Goal: Task Accomplishment & Management: Manage account settings

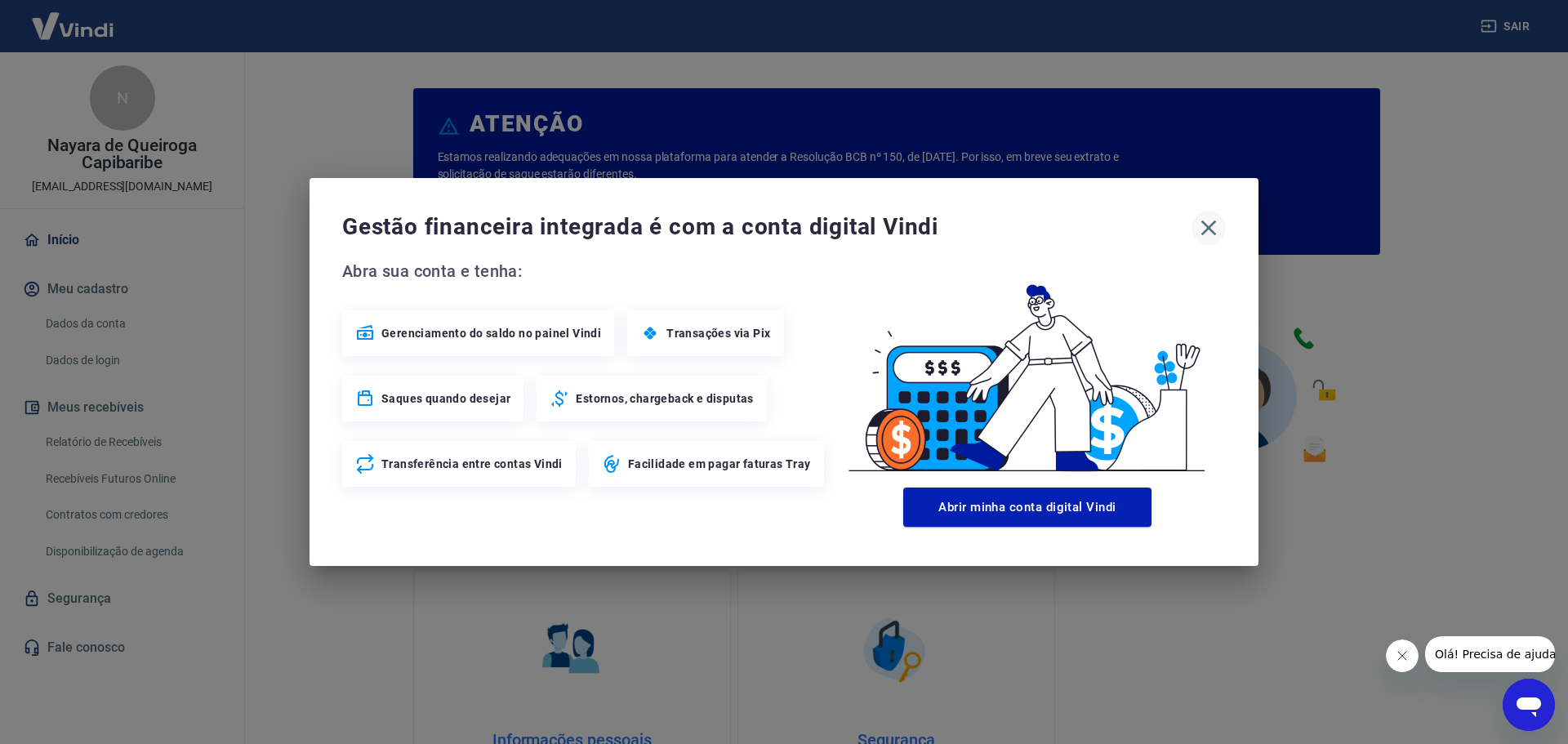
click at [1214, 230] on icon "button" at bounding box center [1208, 227] width 26 height 26
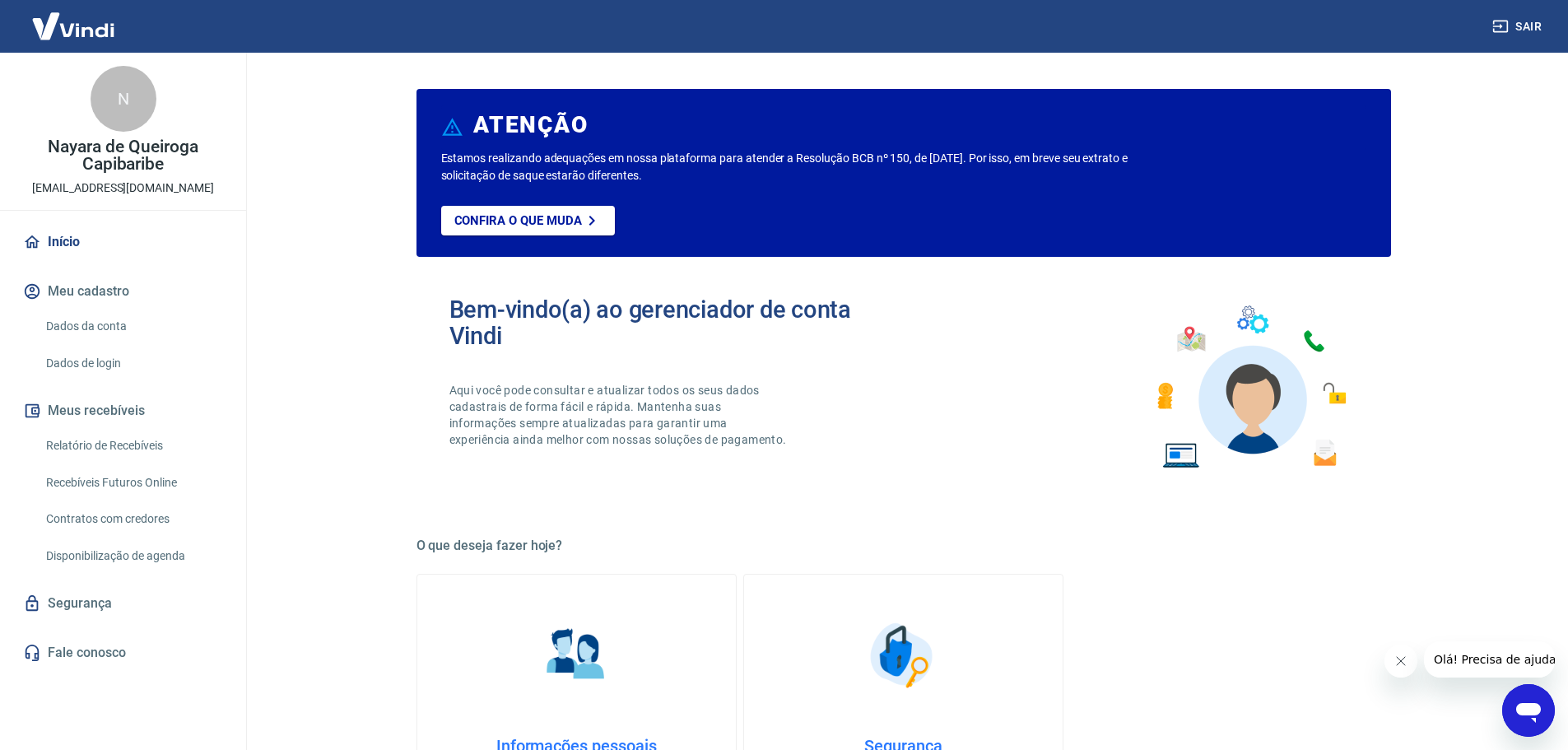
click at [114, 412] on button "Meus recebíveis" at bounding box center [123, 411] width 207 height 36
click at [110, 447] on link "Relatório de Recebíveis" at bounding box center [133, 446] width 187 height 34
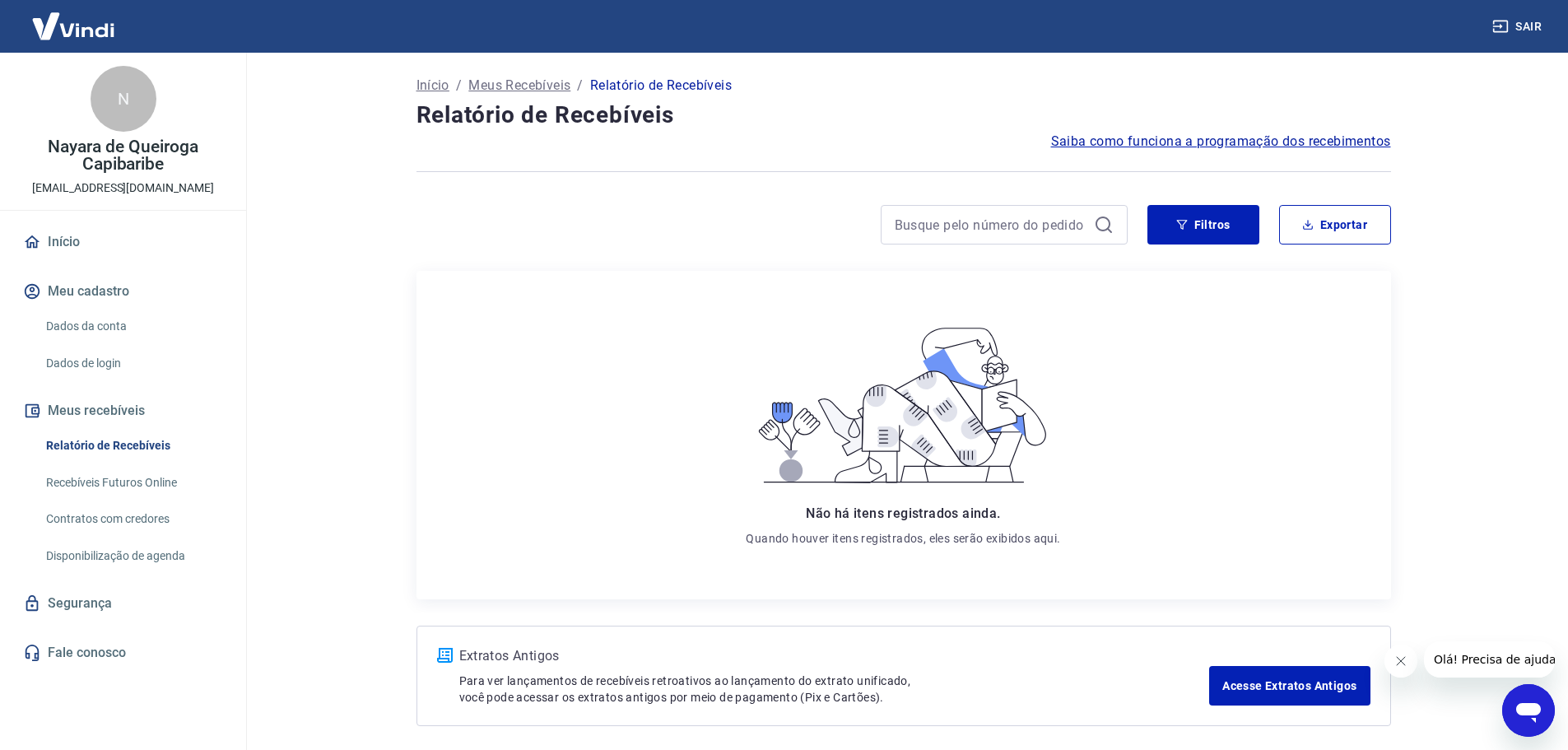
click at [149, 484] on link "Recebíveis Futuros Online" at bounding box center [133, 483] width 187 height 34
click at [138, 478] on link "Recebíveis Futuros Online" at bounding box center [133, 483] width 187 height 34
